Goal: Task Accomplishment & Management: Use online tool/utility

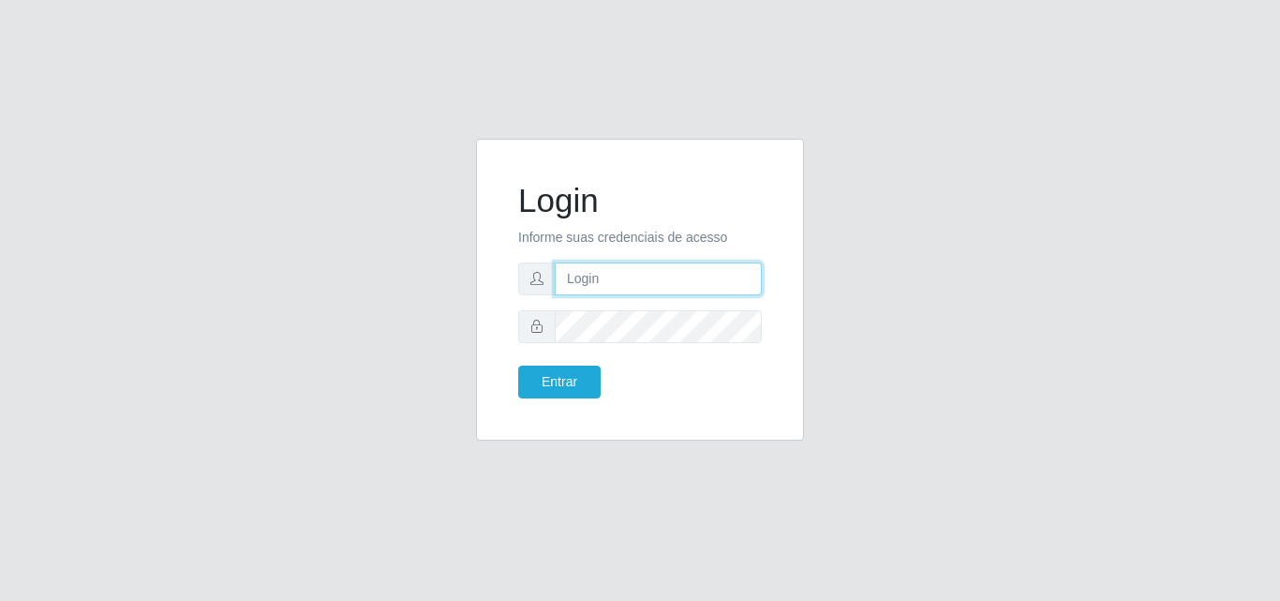
click at [613, 275] on input "text" at bounding box center [658, 278] width 207 height 33
type input "ana@saullus"
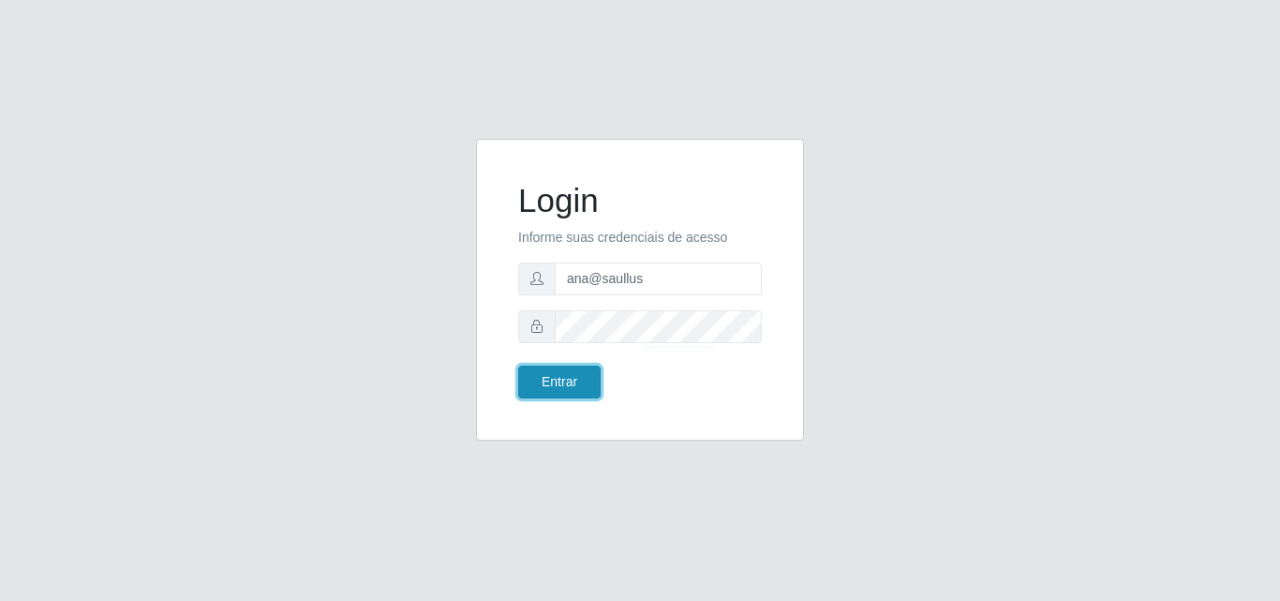
click at [576, 378] on button "Entrar" at bounding box center [559, 381] width 82 height 33
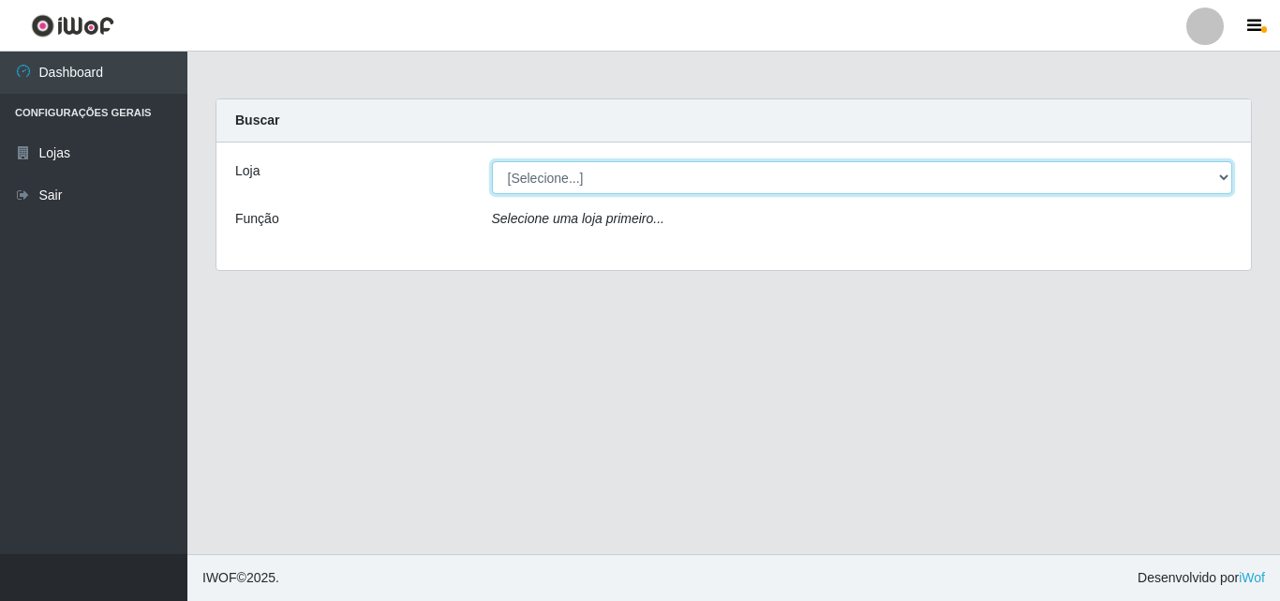
click at [1224, 172] on select "[Selecione...] Saullus Supermercados" at bounding box center [862, 177] width 741 height 33
select select "423"
click at [492, 161] on select "[Selecione...] Saullus Supermercados" at bounding box center [862, 177] width 741 height 33
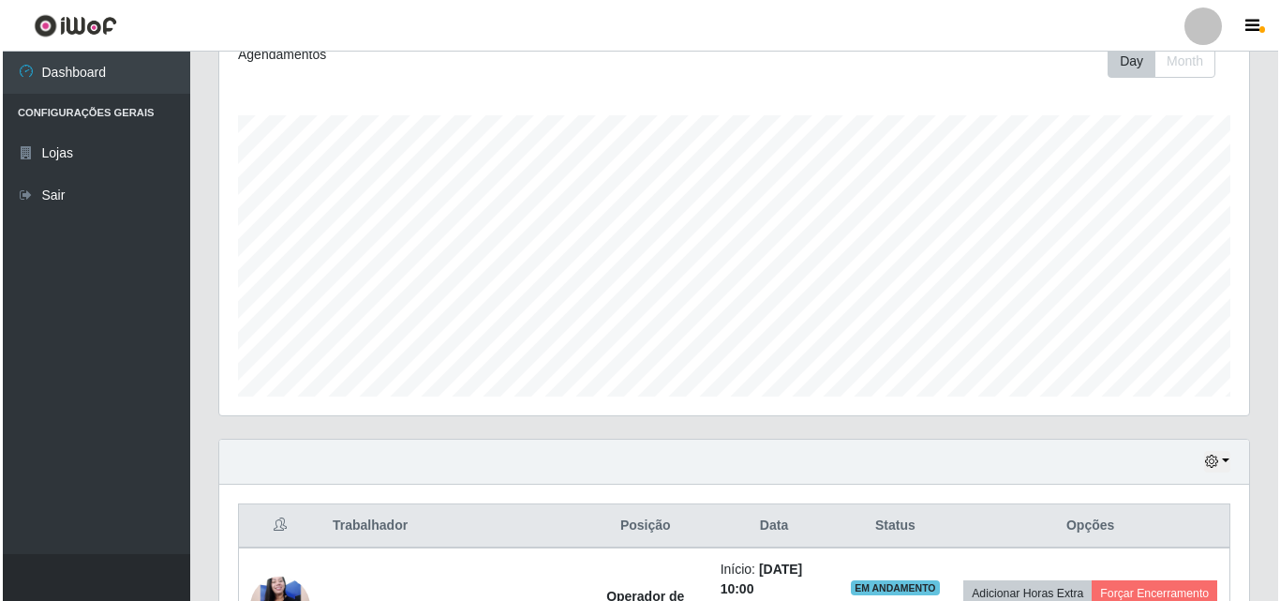
scroll to position [544, 0]
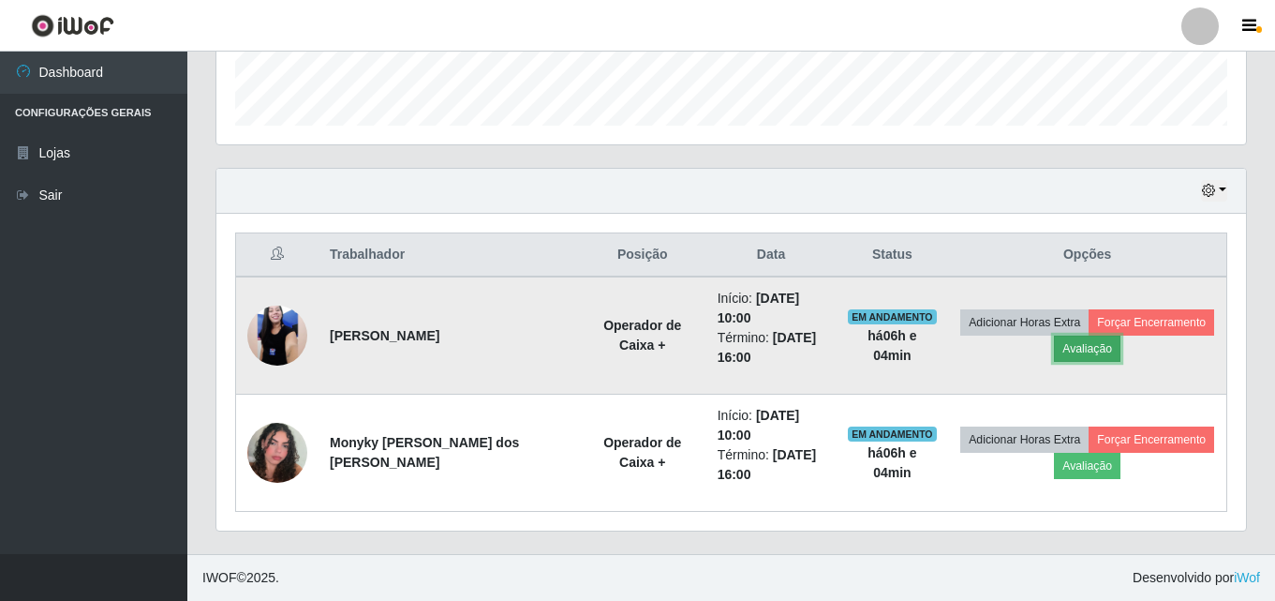
click at [1096, 354] on button "Avaliação" at bounding box center [1087, 348] width 67 height 26
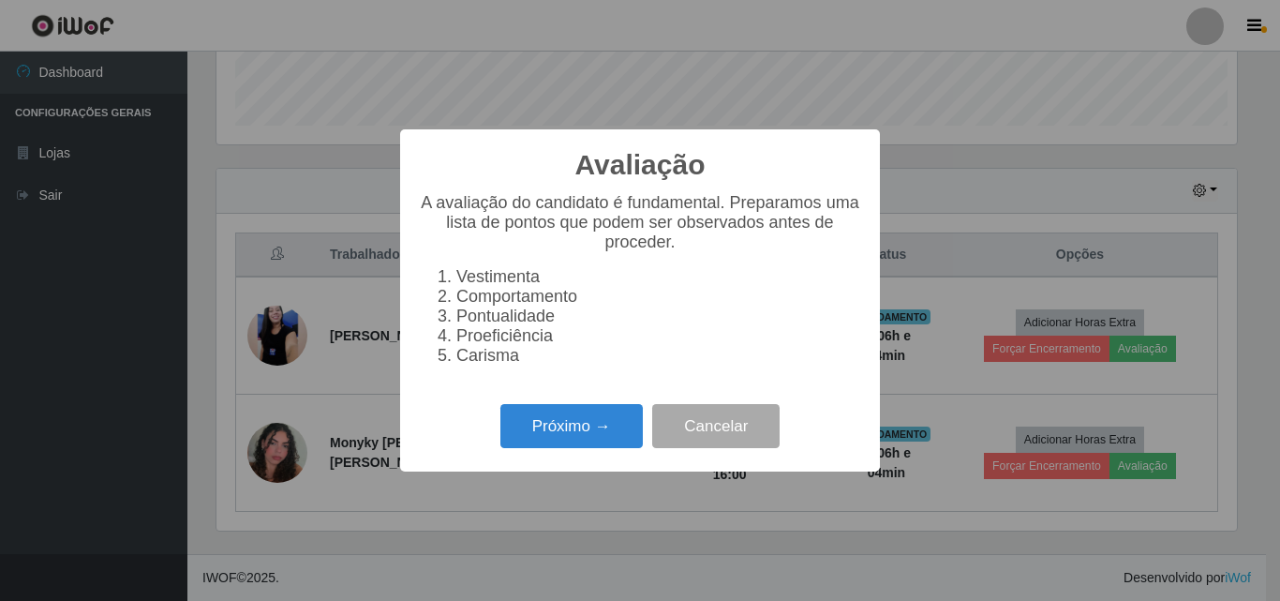
scroll to position [389, 1020]
click at [598, 437] on button "Próximo →" at bounding box center [571, 426] width 142 height 44
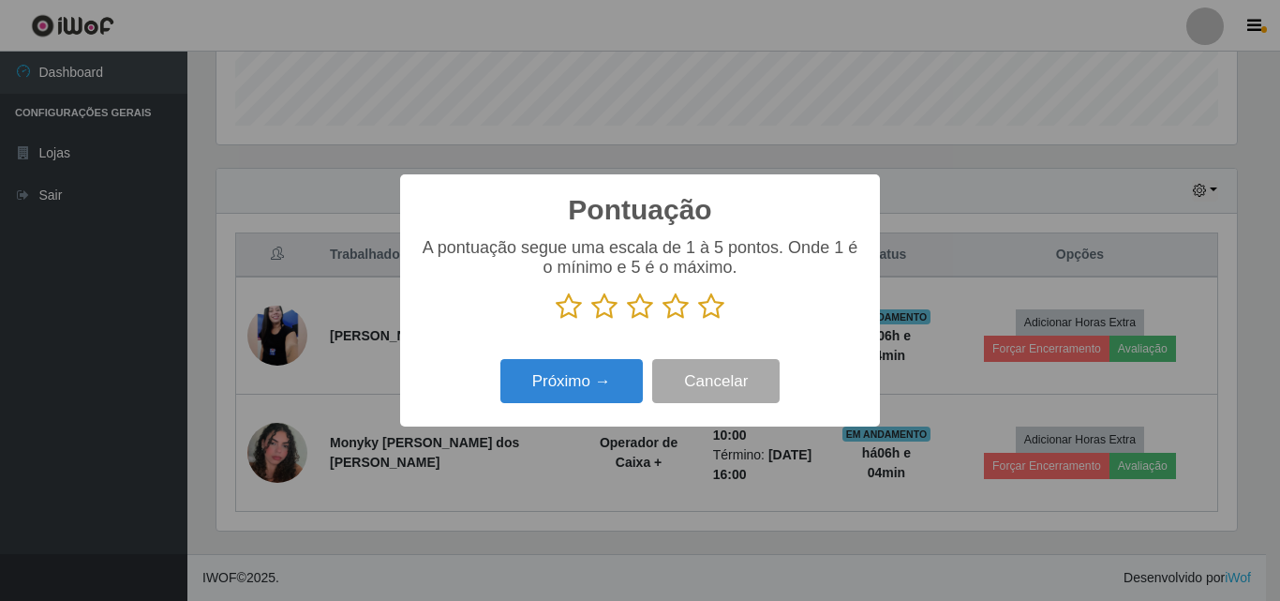
scroll to position [936653, 936021]
click at [703, 315] on icon at bounding box center [711, 306] width 26 height 28
click at [698, 320] on input "radio" at bounding box center [698, 320] width 0 height 0
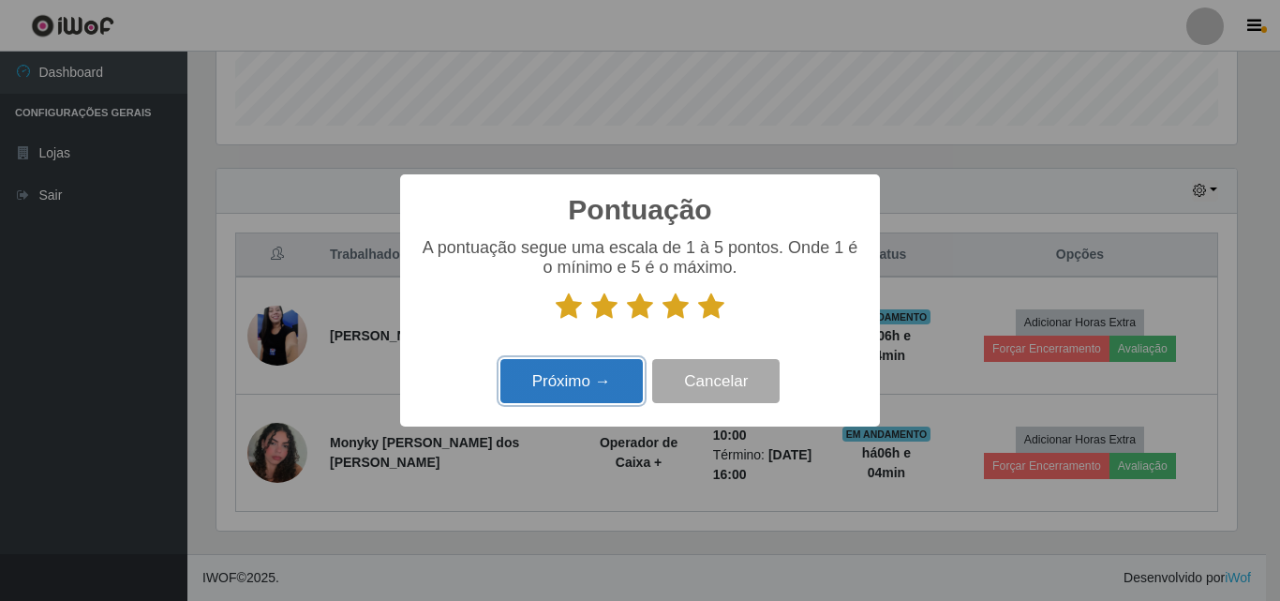
click at [611, 372] on button "Próximo →" at bounding box center [571, 381] width 142 height 44
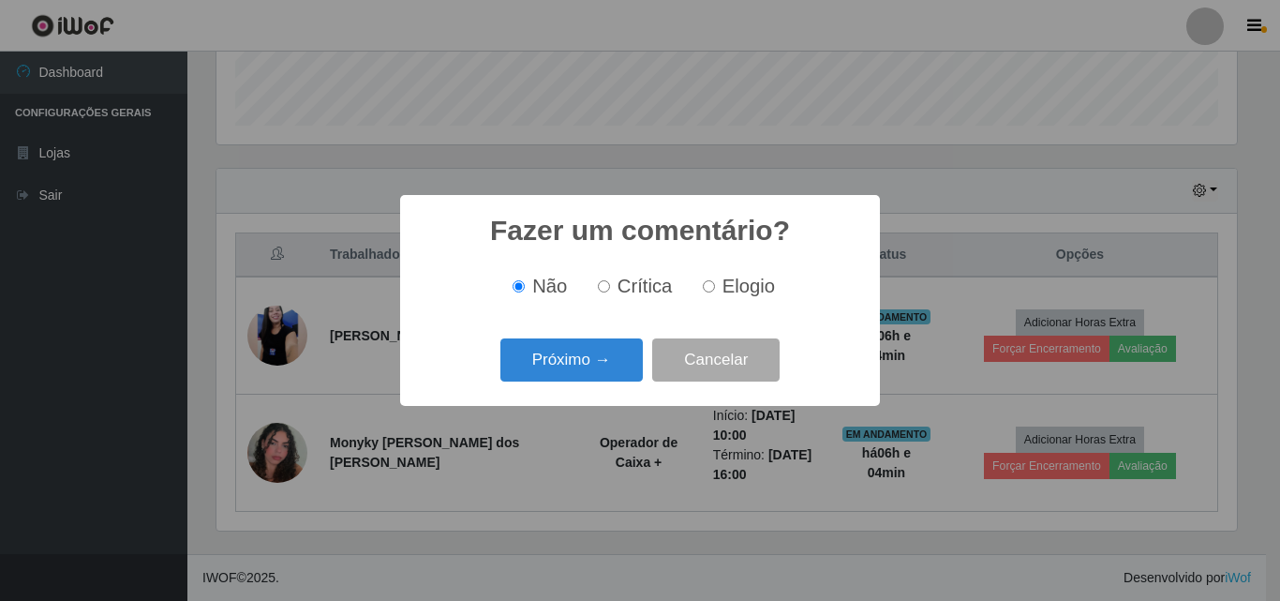
click at [613, 373] on button "Próximo →" at bounding box center [571, 360] width 142 height 44
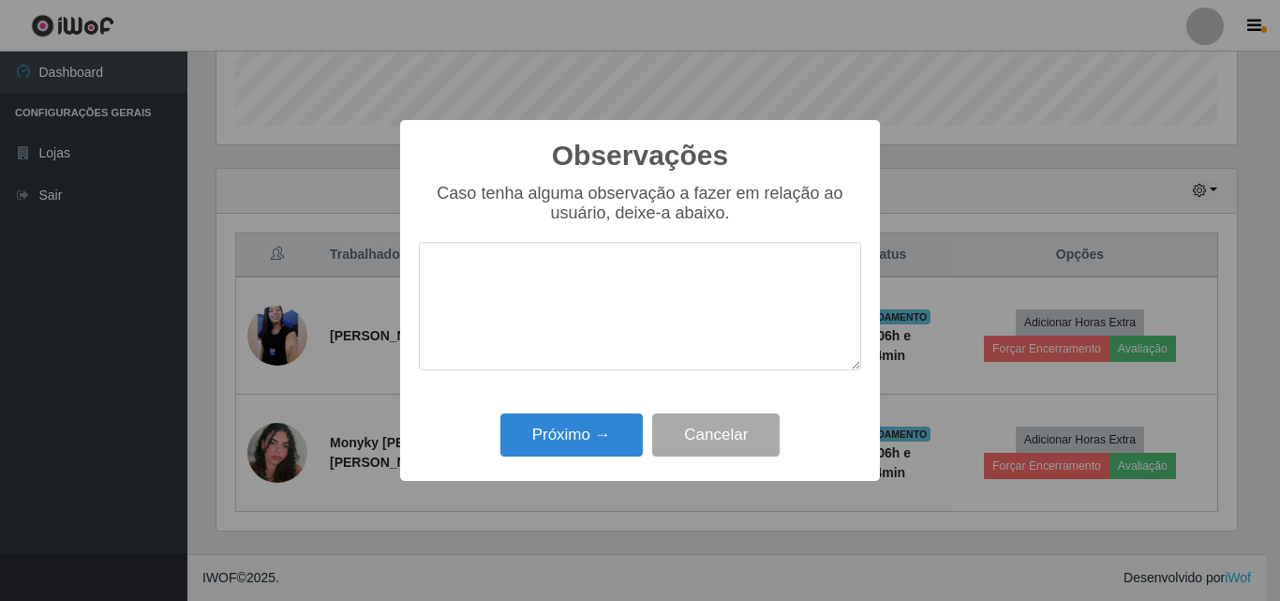
click at [608, 295] on textarea at bounding box center [640, 306] width 442 height 128
type textarea "excelente profissional"
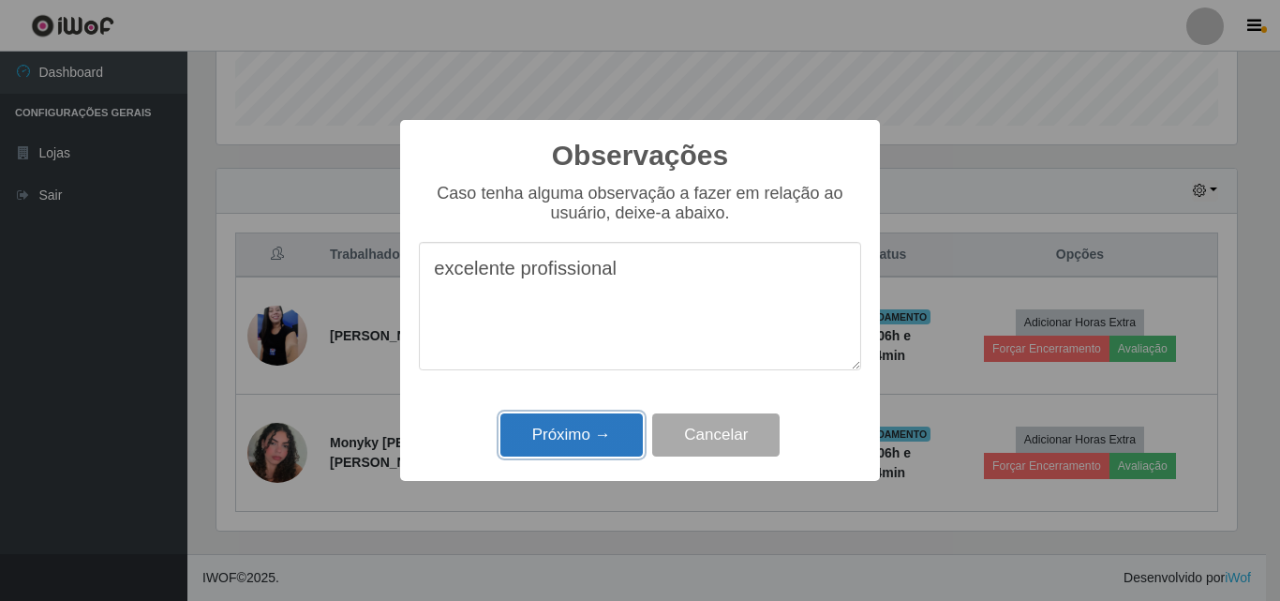
click at [615, 454] on button "Próximo →" at bounding box center [571, 435] width 142 height 44
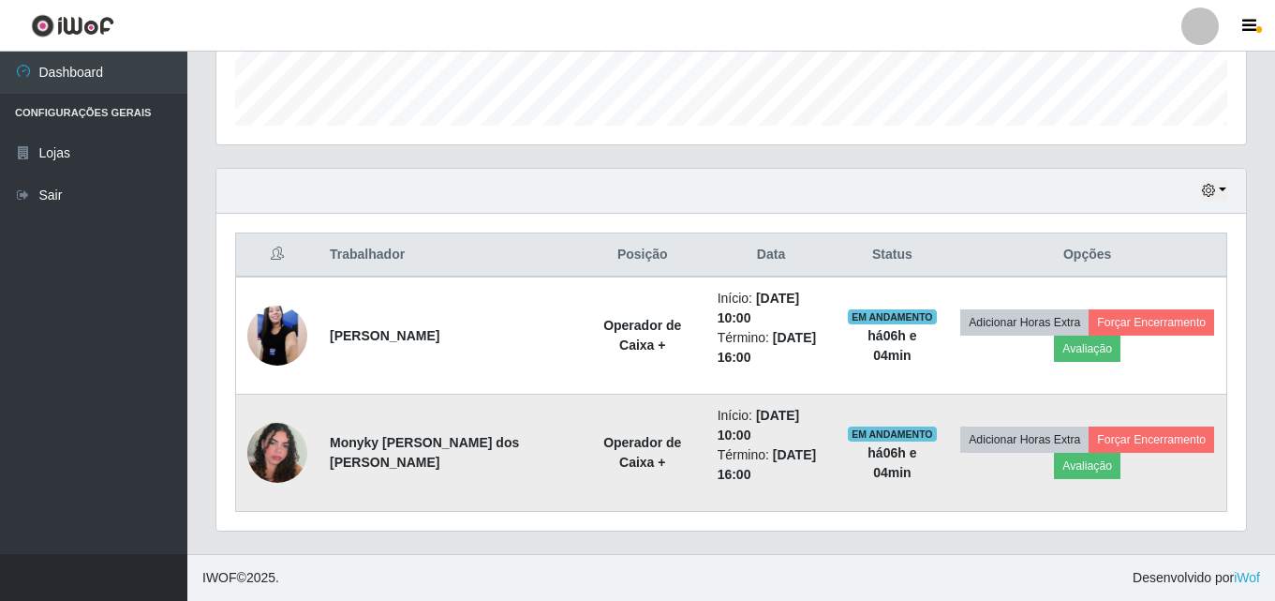
scroll to position [389, 1030]
click at [1091, 468] on button "Avaliação" at bounding box center [1087, 466] width 67 height 26
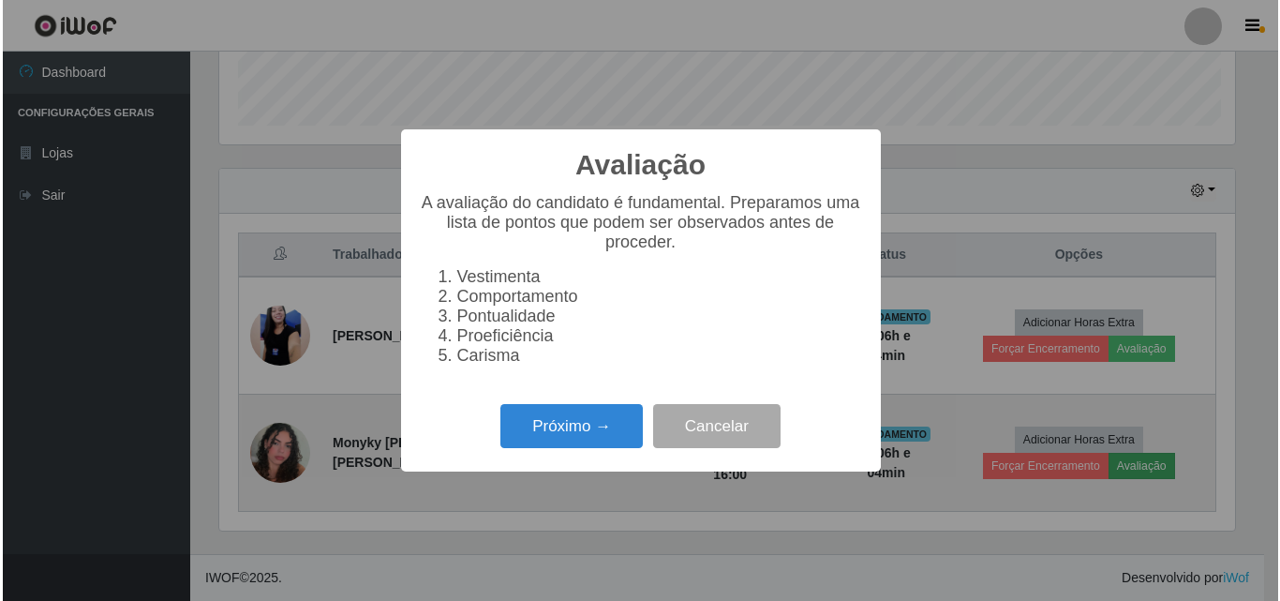
scroll to position [389, 1020]
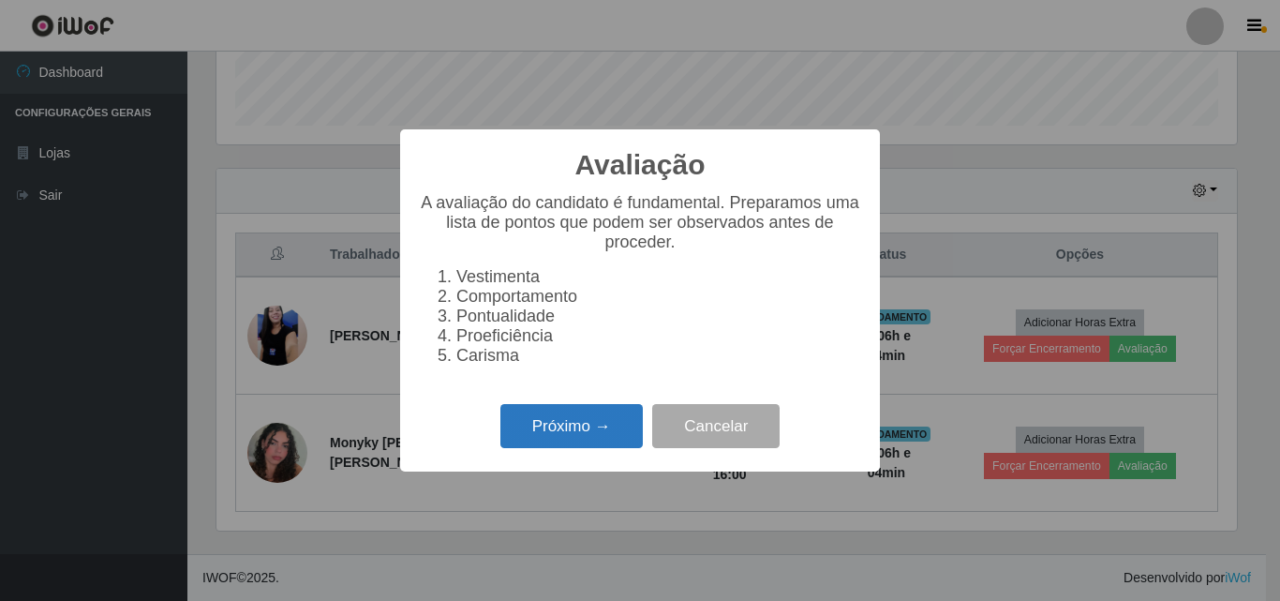
click at [564, 447] on button "Próximo →" at bounding box center [571, 426] width 142 height 44
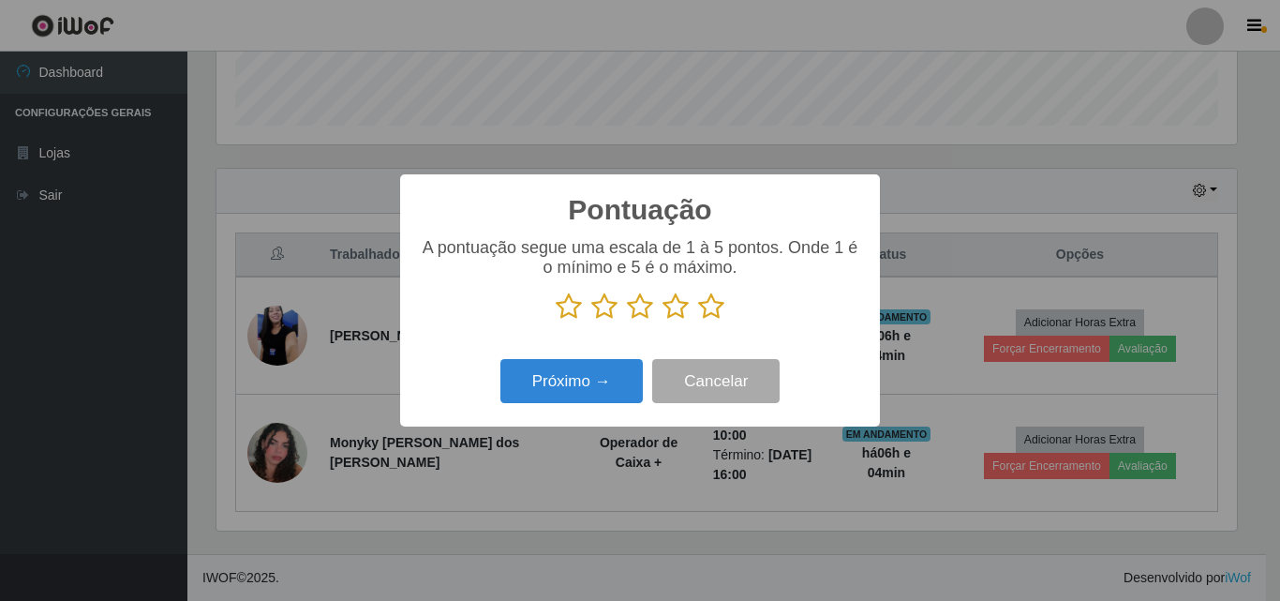
scroll to position [936653, 936021]
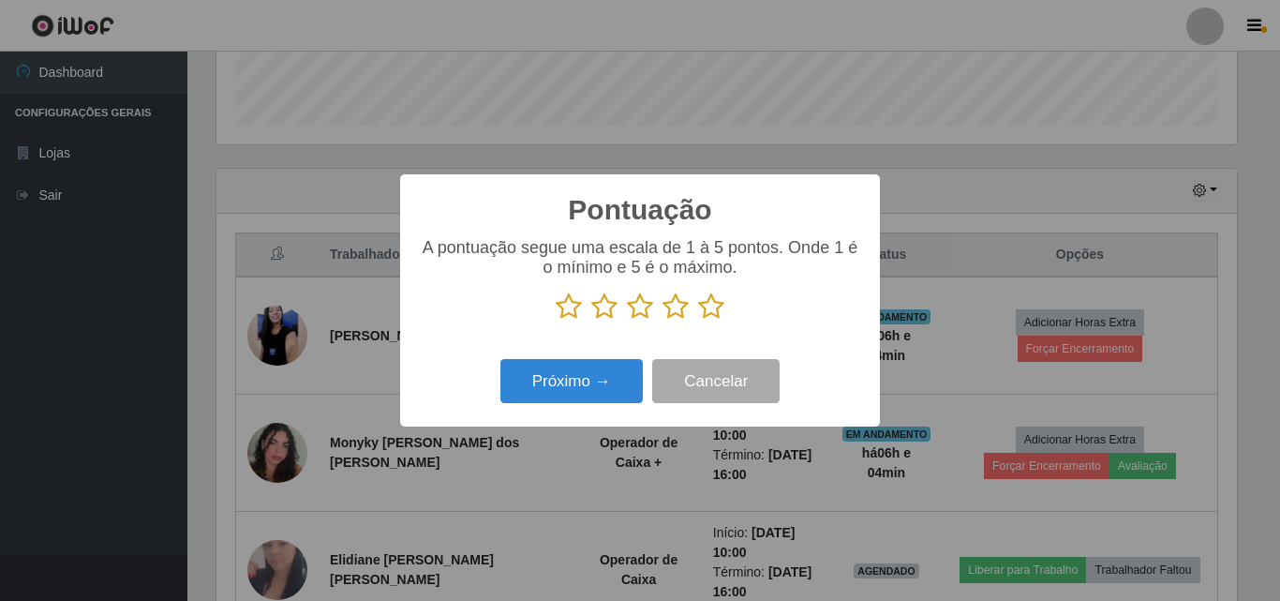
click at [710, 314] on icon at bounding box center [711, 306] width 26 height 28
click at [698, 320] on input "radio" at bounding box center [698, 320] width 0 height 0
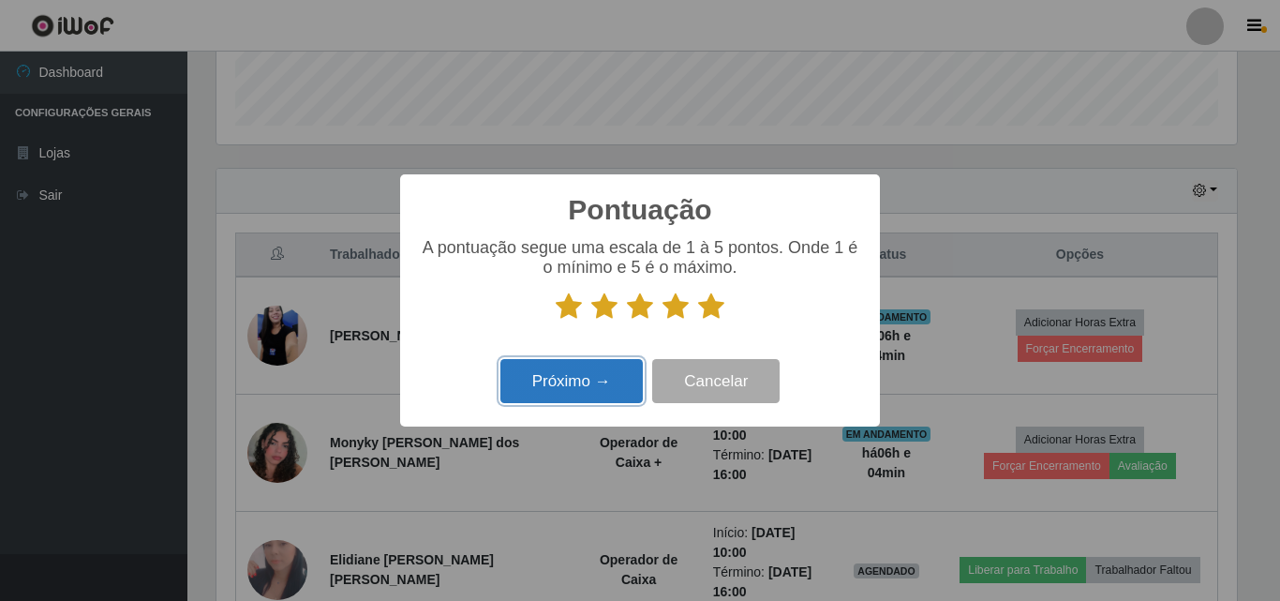
click at [593, 395] on button "Próximo →" at bounding box center [571, 381] width 142 height 44
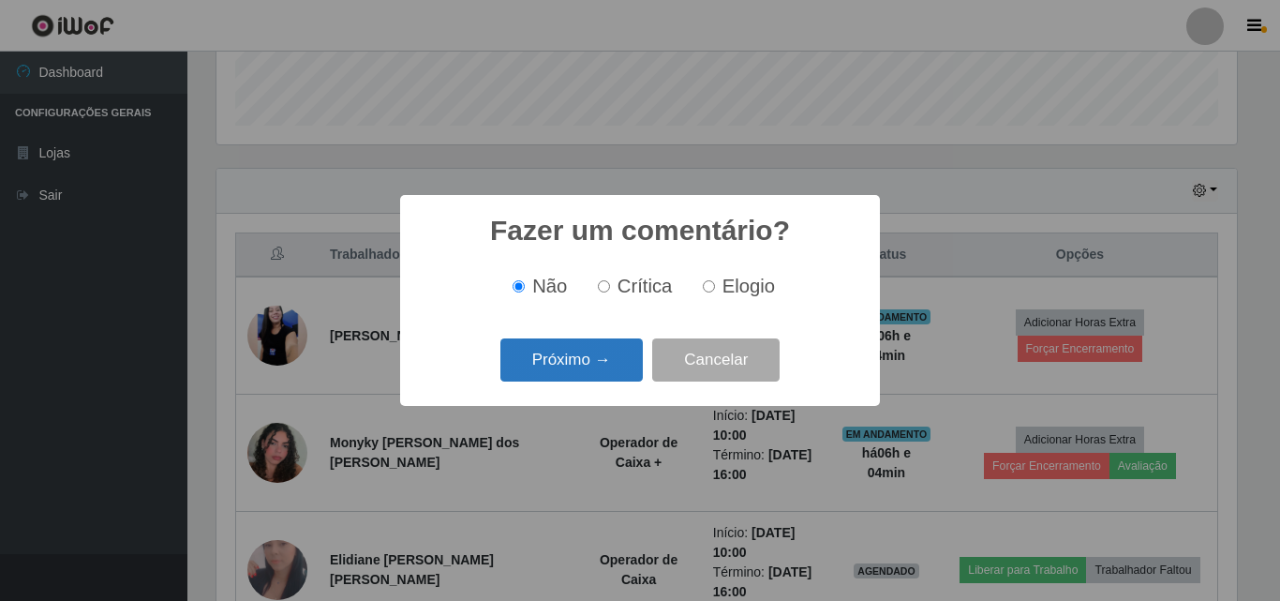
click at [591, 381] on button "Próximo →" at bounding box center [571, 360] width 142 height 44
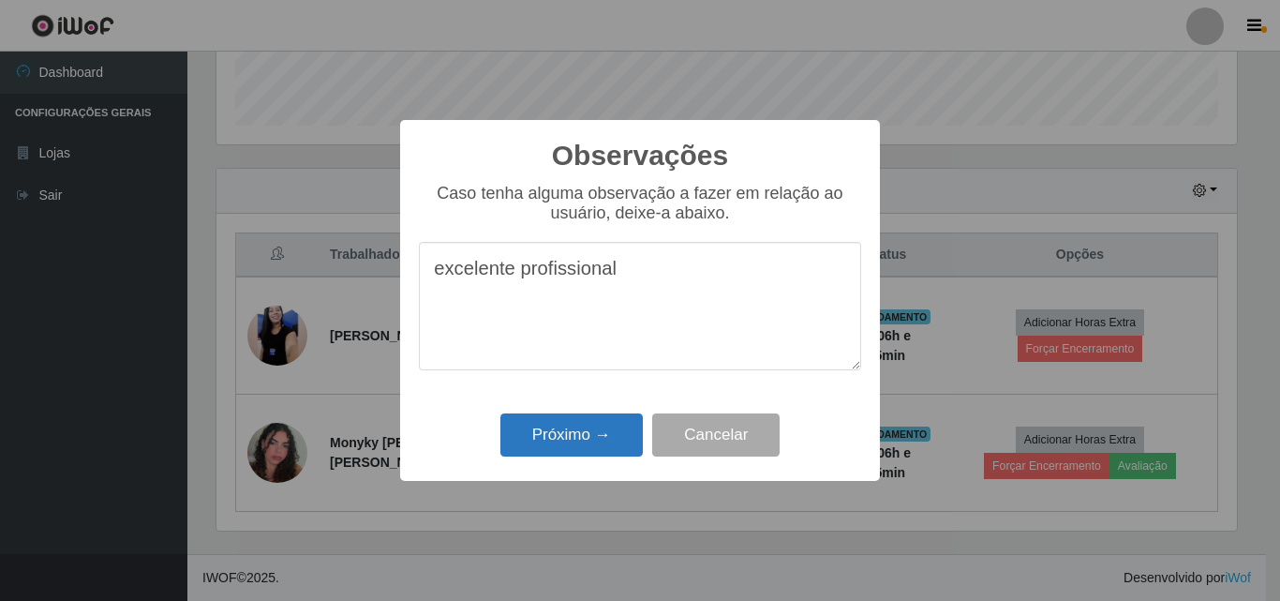
type textarea "excelente profissional"
click at [599, 420] on button "Próximo →" at bounding box center [571, 435] width 142 height 44
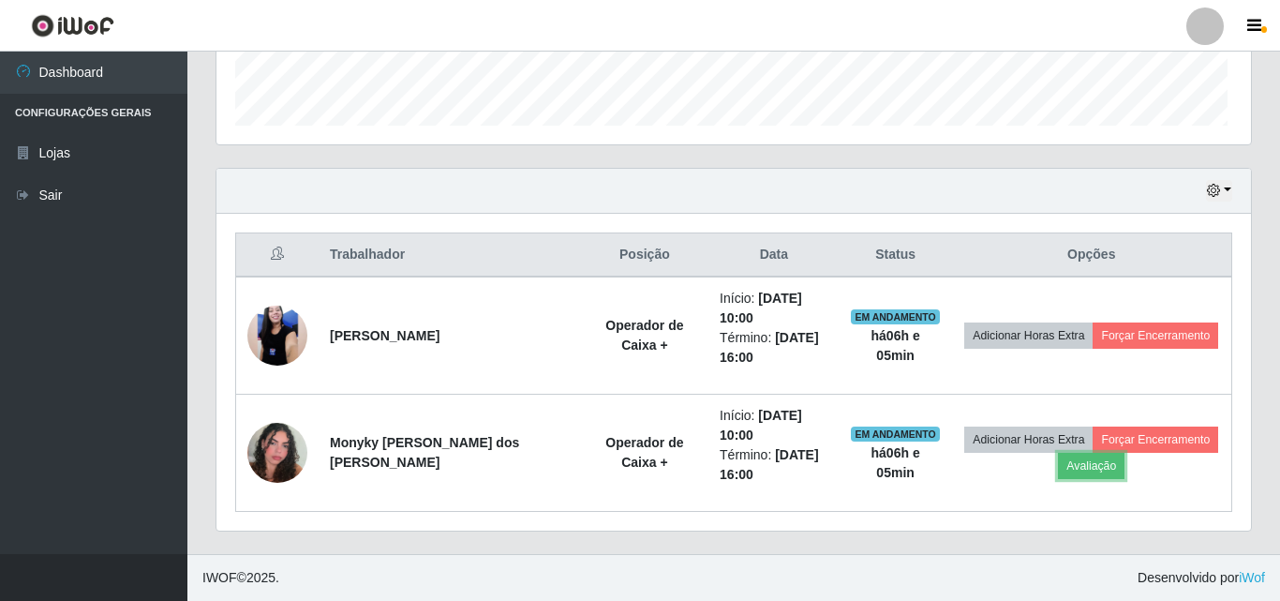
scroll to position [389, 1030]
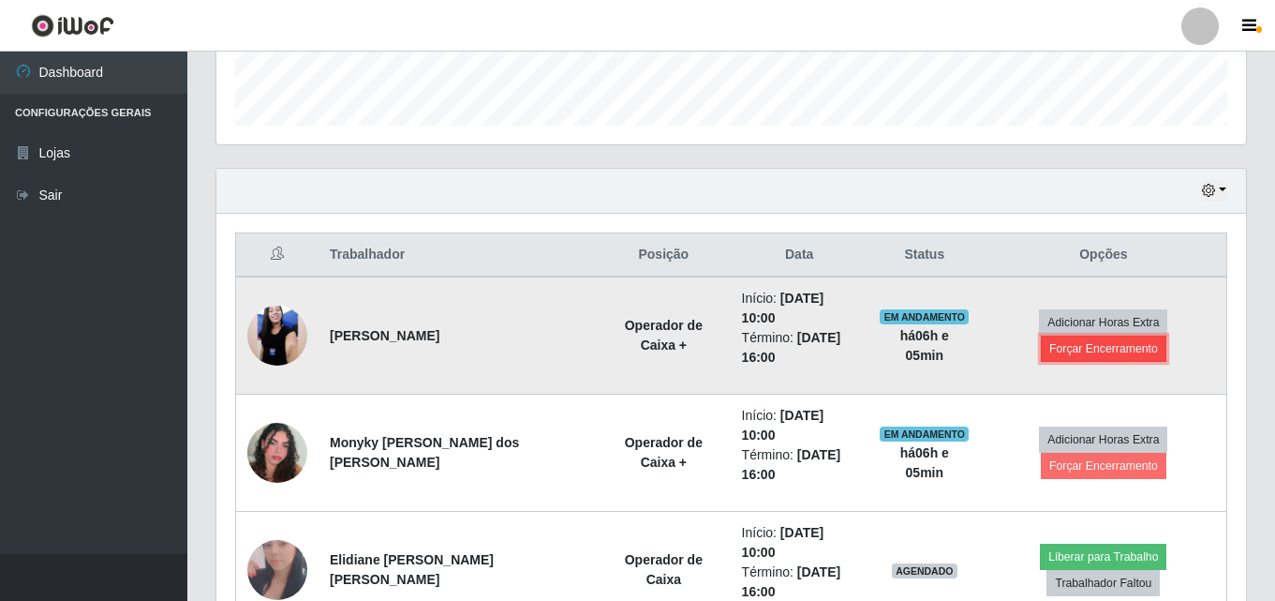
click at [1109, 335] on button "Forçar Encerramento" at bounding box center [1104, 348] width 126 height 26
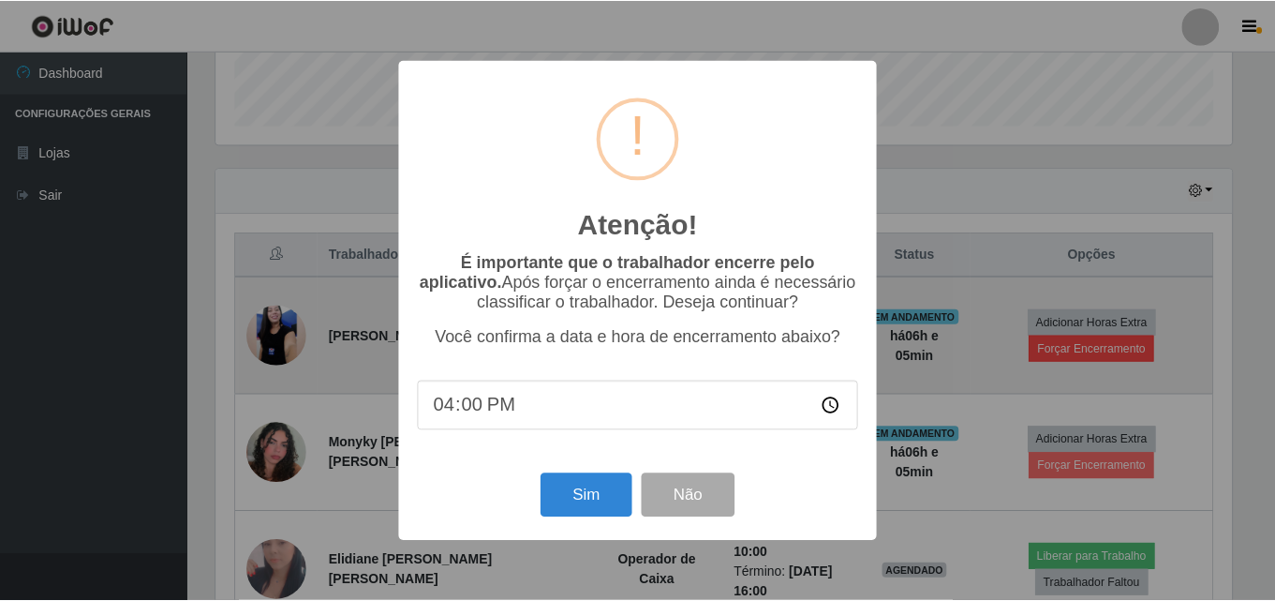
scroll to position [389, 1020]
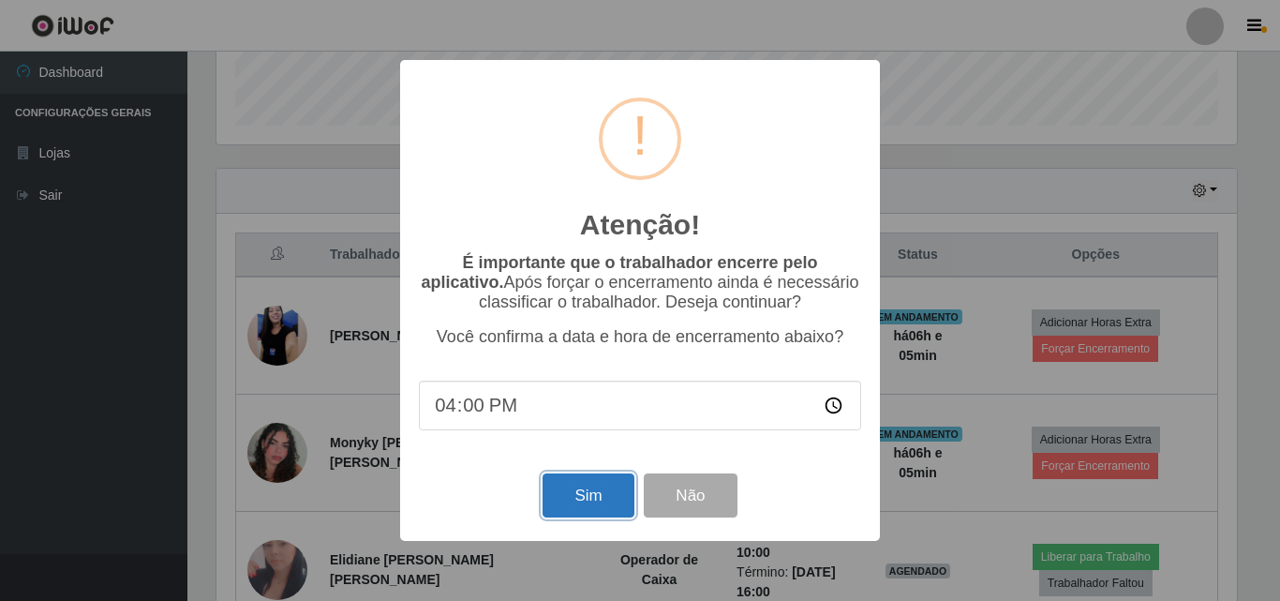
click at [585, 498] on button "Sim" at bounding box center [588, 495] width 91 height 44
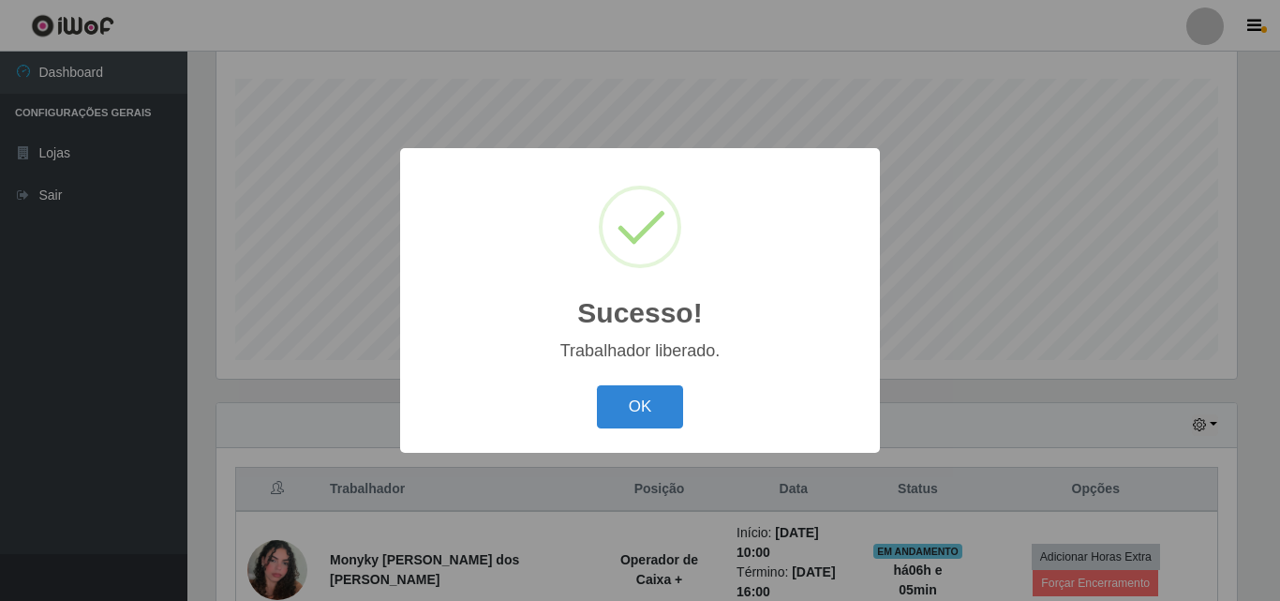
click at [644, 380] on div "OK Cancel" at bounding box center [640, 406] width 442 height 53
click at [644, 403] on button "OK" at bounding box center [640, 407] width 87 height 44
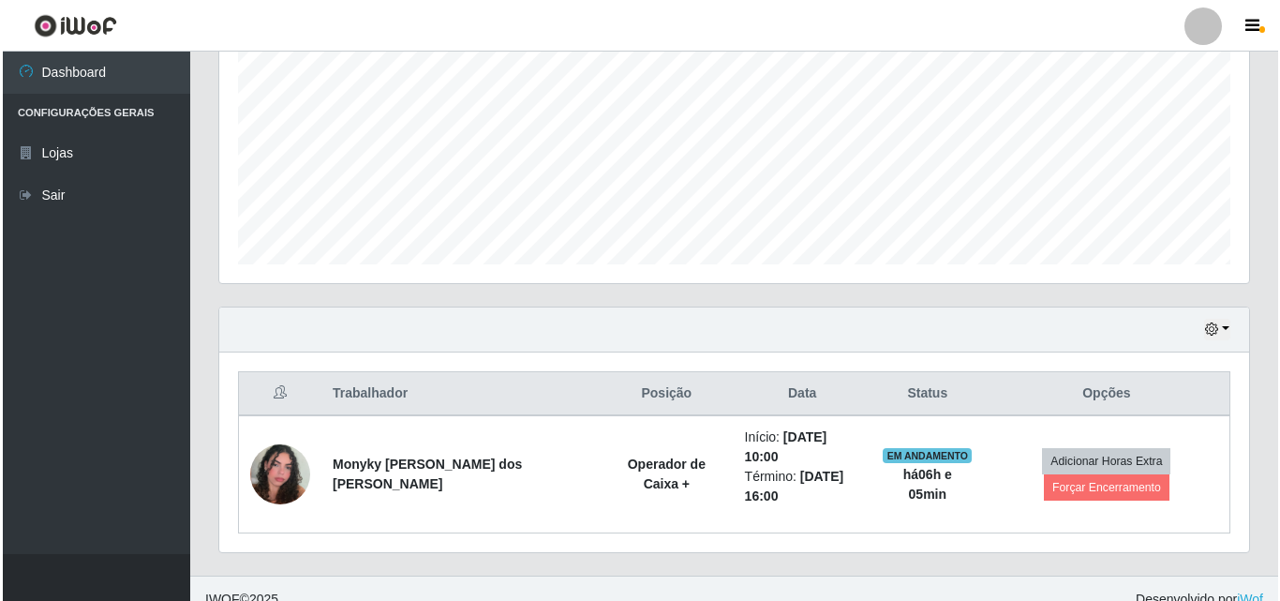
scroll to position [408, 0]
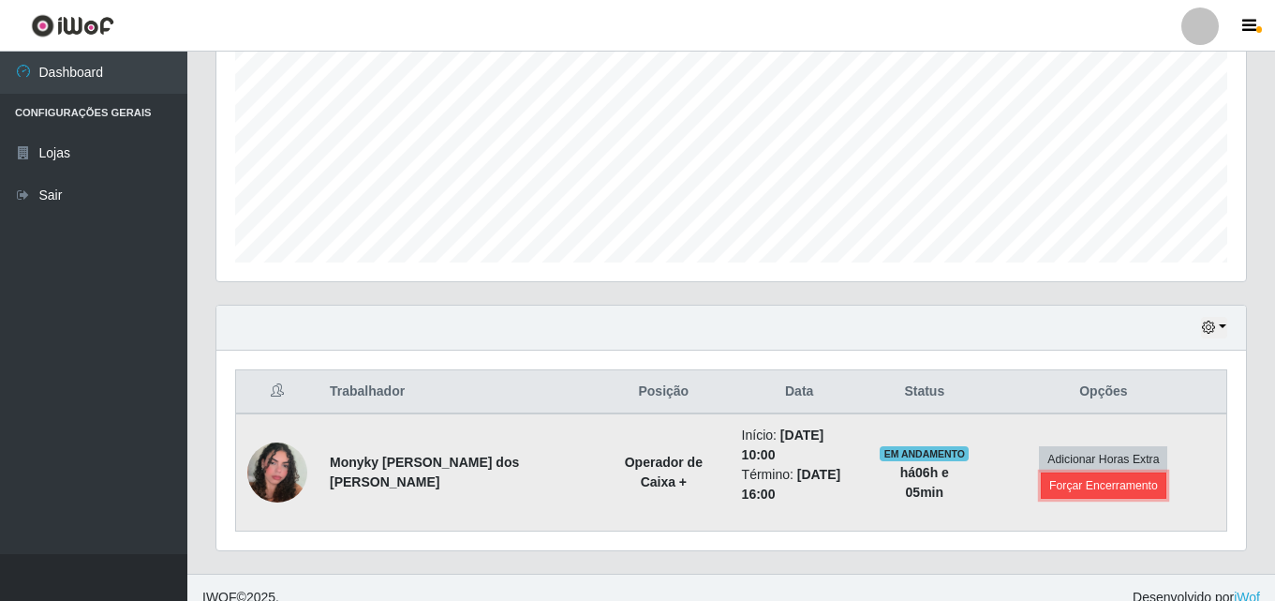
click at [1069, 481] on button "Forçar Encerramento" at bounding box center [1104, 485] width 126 height 26
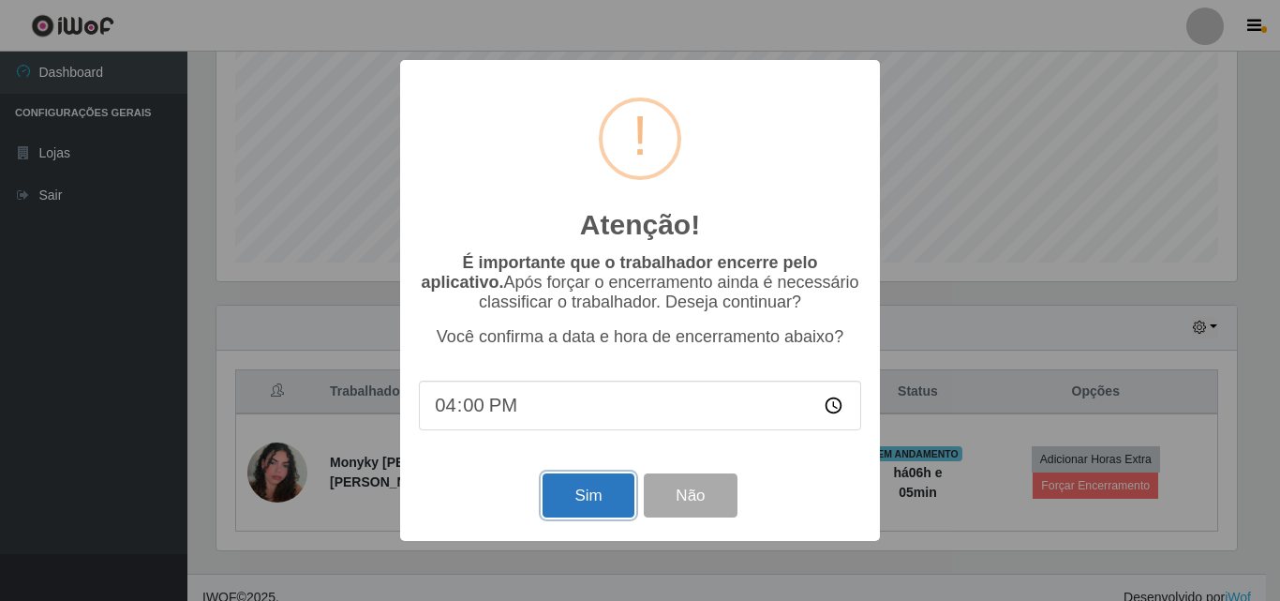
click at [596, 480] on button "Sim" at bounding box center [588, 495] width 91 height 44
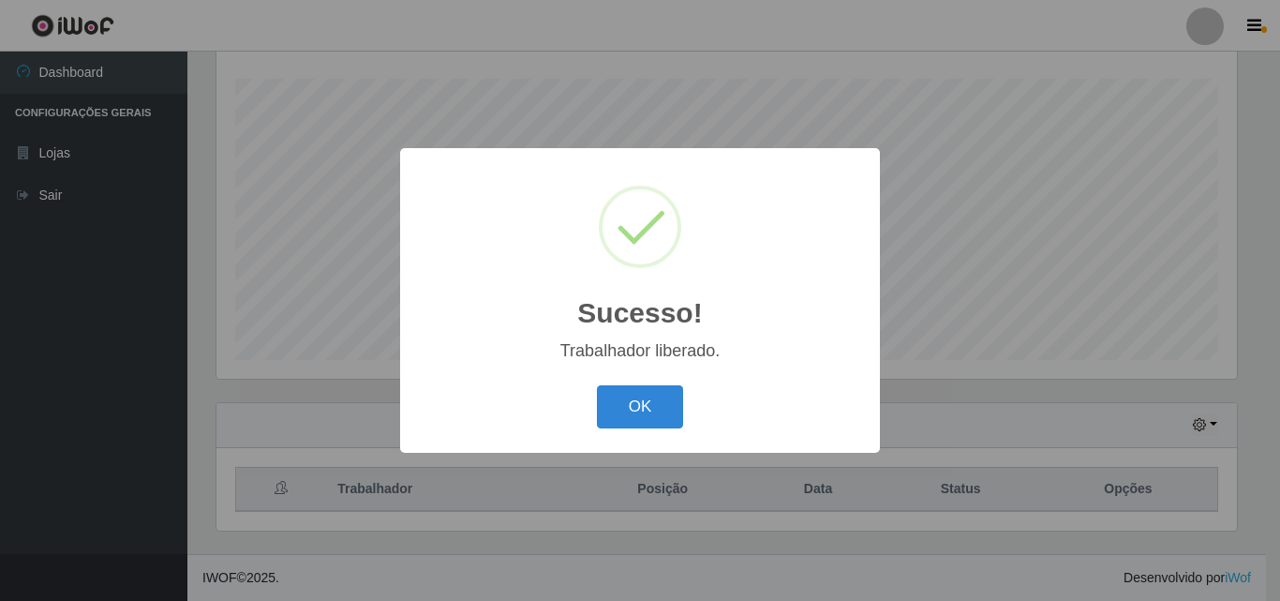
click at [595, 414] on div "OK Cancel" at bounding box center [640, 406] width 442 height 53
click at [609, 409] on button "OK" at bounding box center [640, 407] width 87 height 44
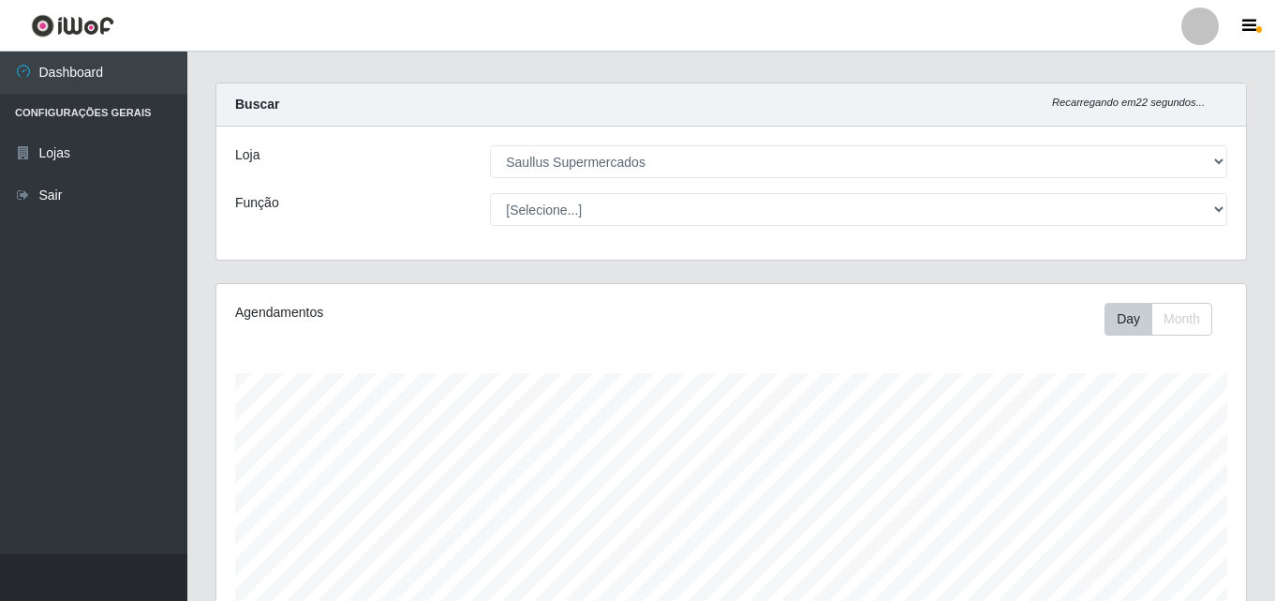
scroll to position [0, 0]
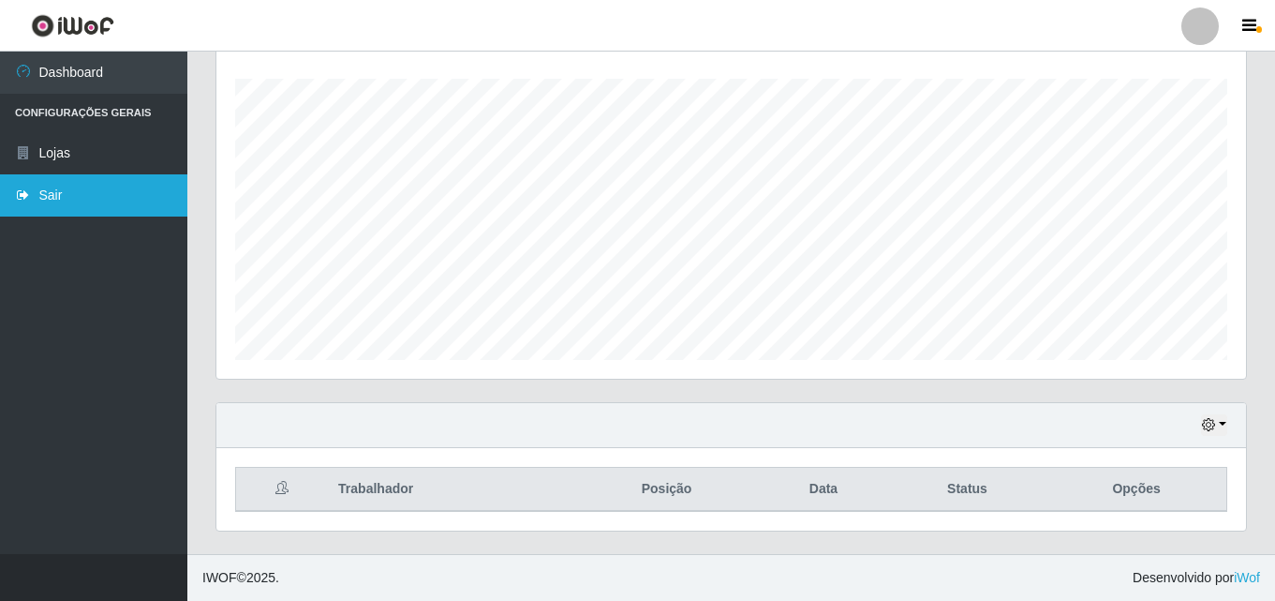
click at [141, 179] on link "Sair" at bounding box center [93, 195] width 187 height 42
